Goal: Check status: Check status

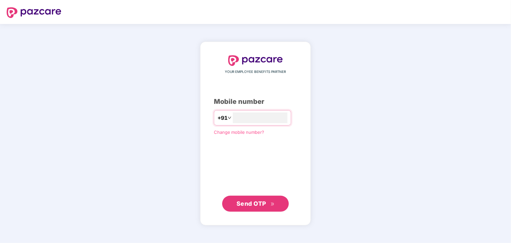
type input "**********"
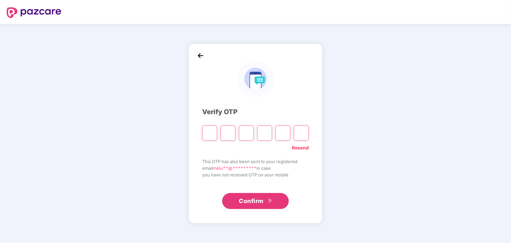
type input "*"
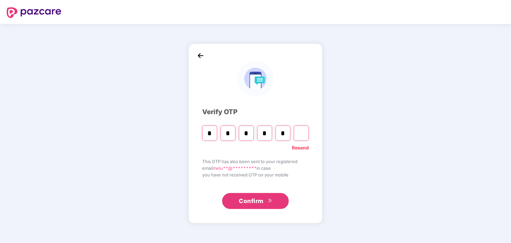
type input "*"
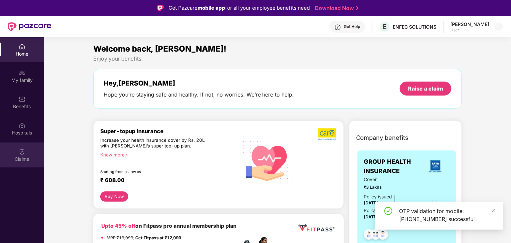
click at [14, 158] on div "Claims" at bounding box center [22, 159] width 44 height 7
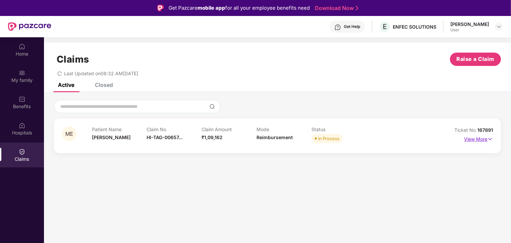
click at [480, 137] on p "View More" at bounding box center [478, 138] width 29 height 9
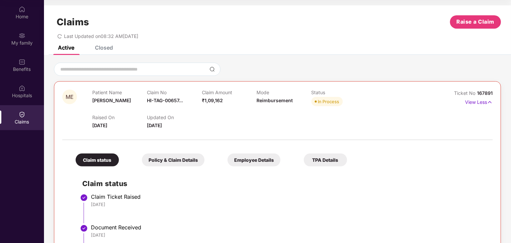
click at [191, 159] on div "Policy & Claim Details" at bounding box center [173, 160] width 63 height 13
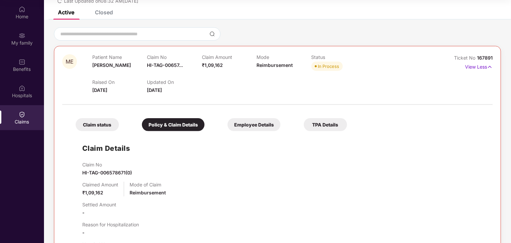
scroll to position [6, 0]
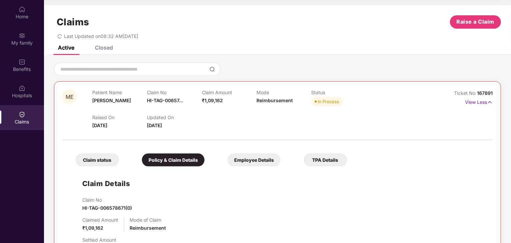
click at [260, 162] on div "Employee Details" at bounding box center [254, 160] width 53 height 13
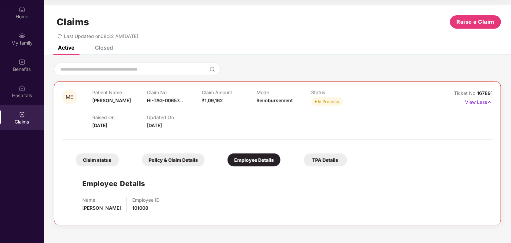
scroll to position [0, 0]
click at [323, 160] on div "TPA Details" at bounding box center [325, 160] width 43 height 13
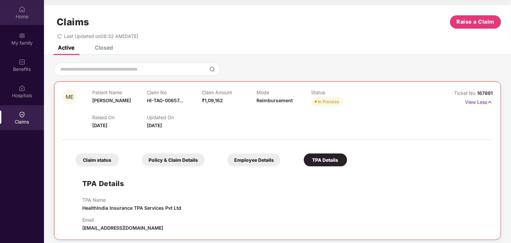
click at [28, 13] on div "Home" at bounding box center [22, 12] width 44 height 25
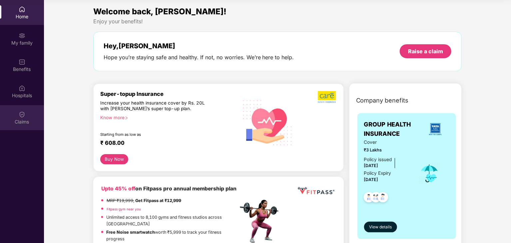
click at [23, 120] on div "Claims" at bounding box center [22, 122] width 44 height 7
